Goal: Task Accomplishment & Management: Manage account settings

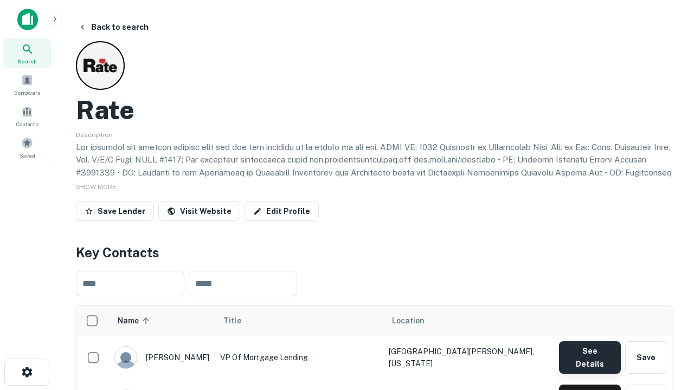
click at [589, 352] on button "See Details" at bounding box center [590, 357] width 62 height 33
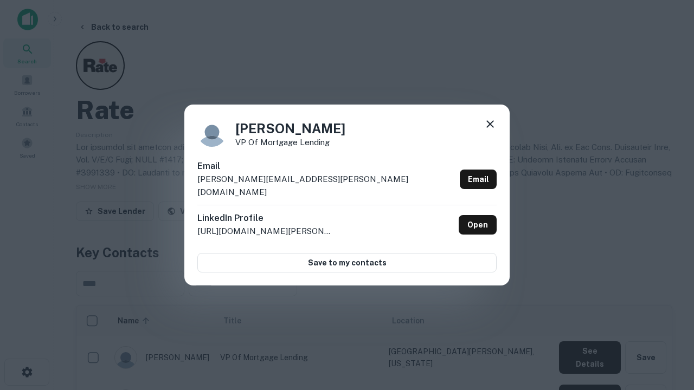
click at [490, 131] on icon at bounding box center [489, 124] width 13 height 13
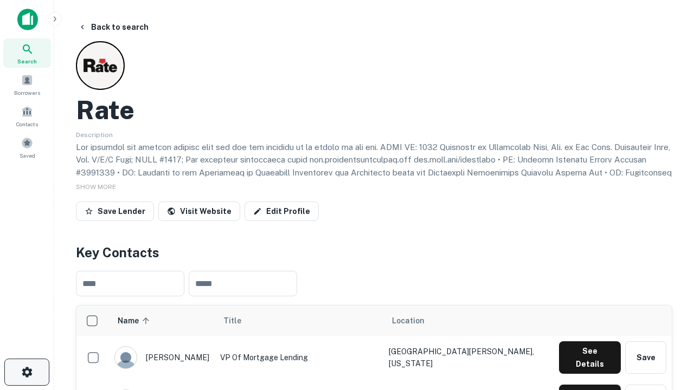
click at [27, 372] on icon "button" at bounding box center [27, 372] width 13 height 13
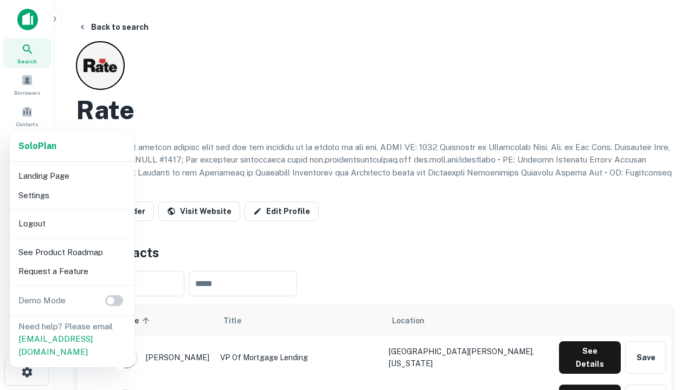
click at [72, 223] on li "Logout" at bounding box center [72, 224] width 116 height 20
